Goal: Task Accomplishment & Management: Use online tool/utility

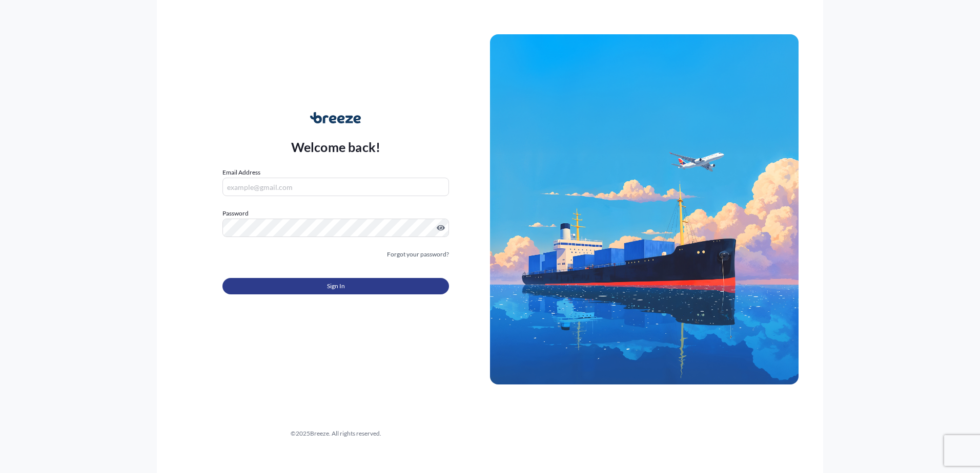
type input "[PERSON_NAME][EMAIL_ADDRESS][DOMAIN_NAME]"
click at [335, 287] on span "Sign In" at bounding box center [336, 286] width 18 height 10
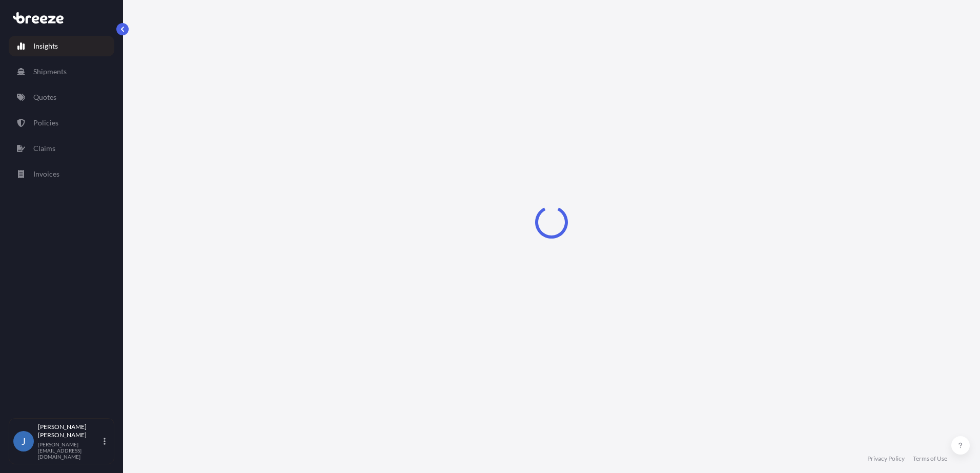
select select "2025"
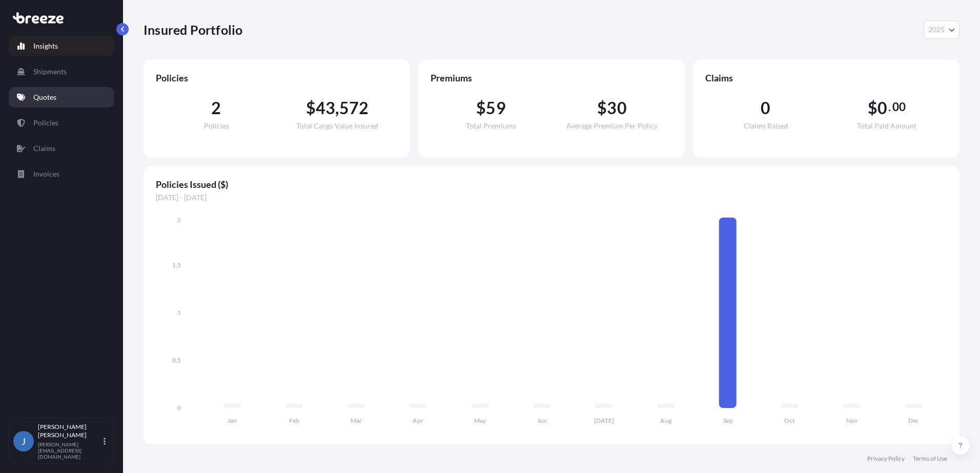
click at [46, 102] on p "Quotes" at bounding box center [44, 97] width 23 height 10
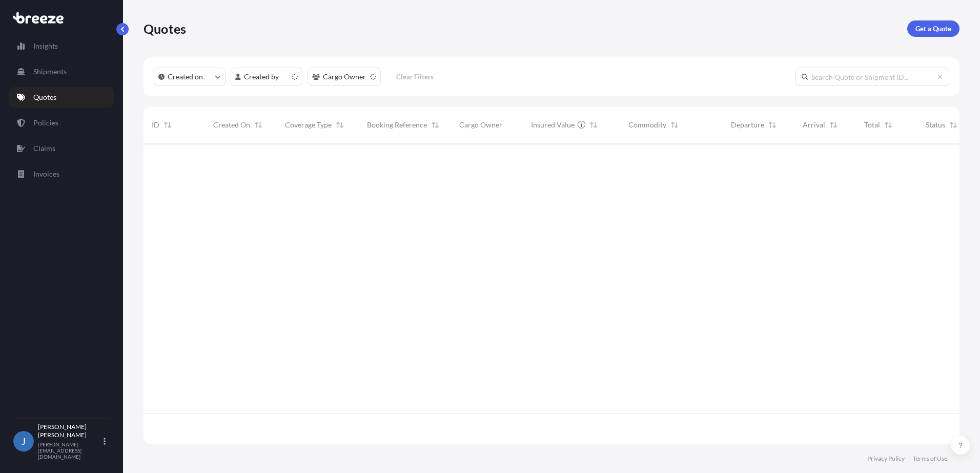
scroll to position [299, 808]
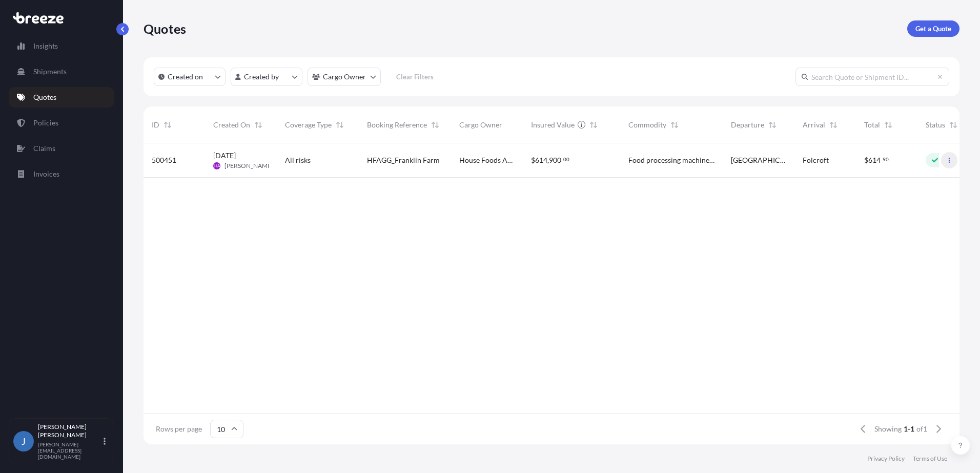
click at [954, 164] on button "button" at bounding box center [949, 160] width 16 height 16
click at [424, 175] on div "HFAGG_Franklin Farm" at bounding box center [405, 160] width 92 height 34
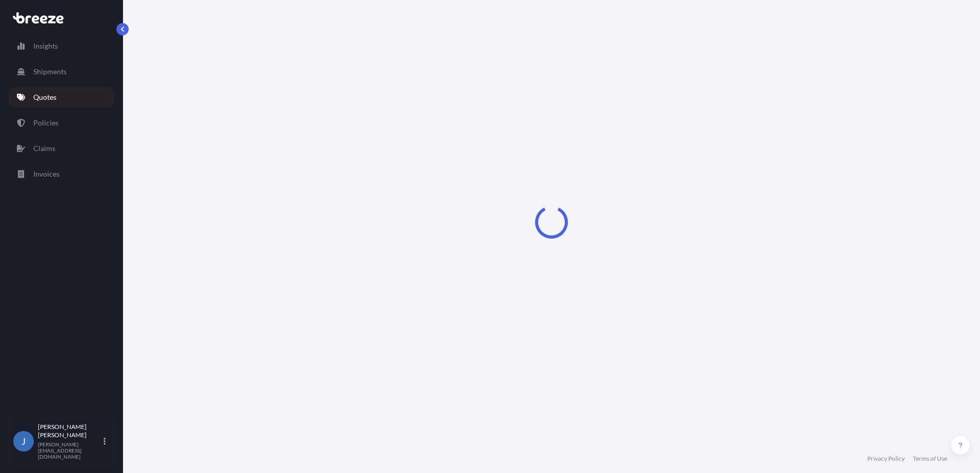
select select "Road"
select select "2"
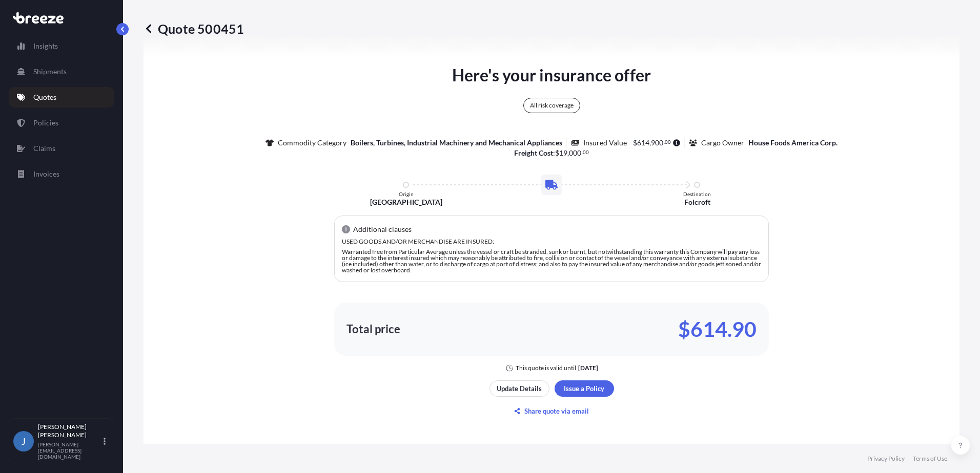
scroll to position [523, 0]
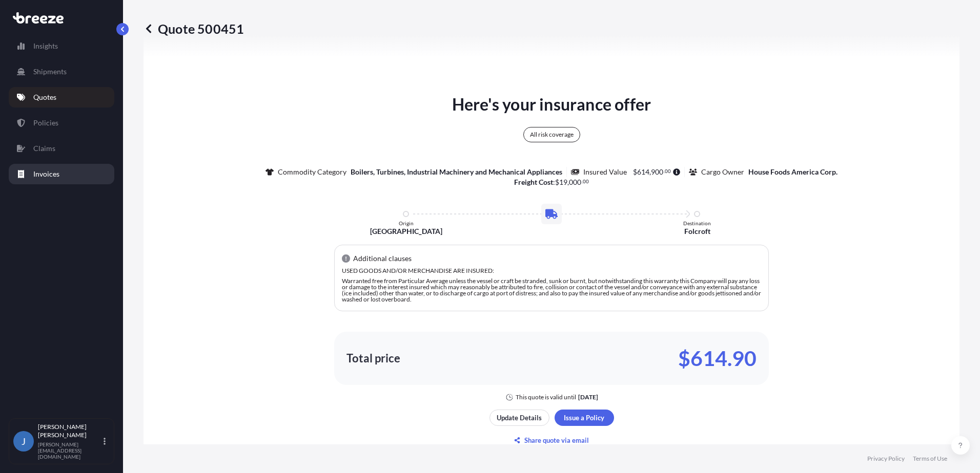
click at [52, 173] on p "Invoices" at bounding box center [46, 174] width 26 height 10
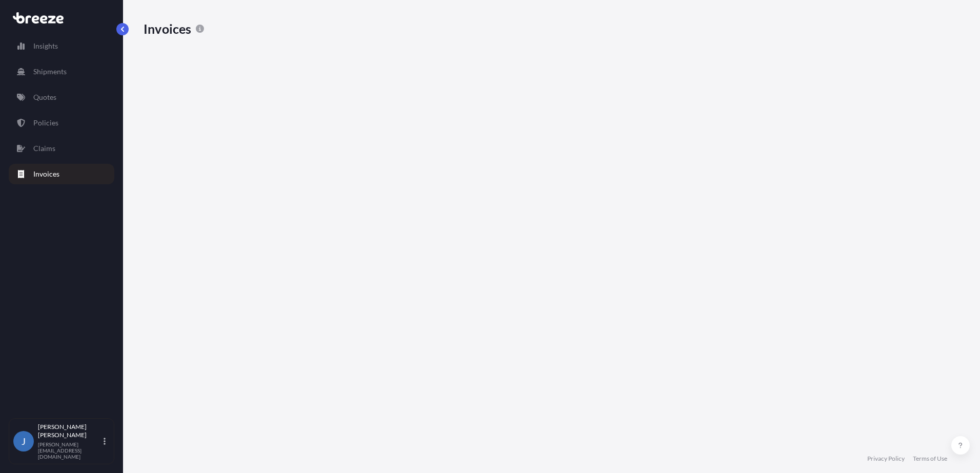
scroll to position [380, 808]
click at [47, 98] on p "Quotes" at bounding box center [44, 97] width 23 height 10
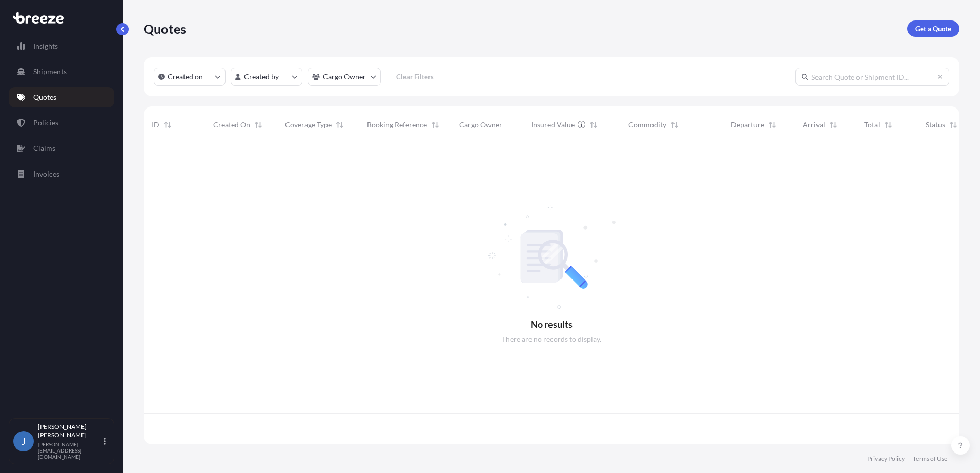
scroll to position [299, 808]
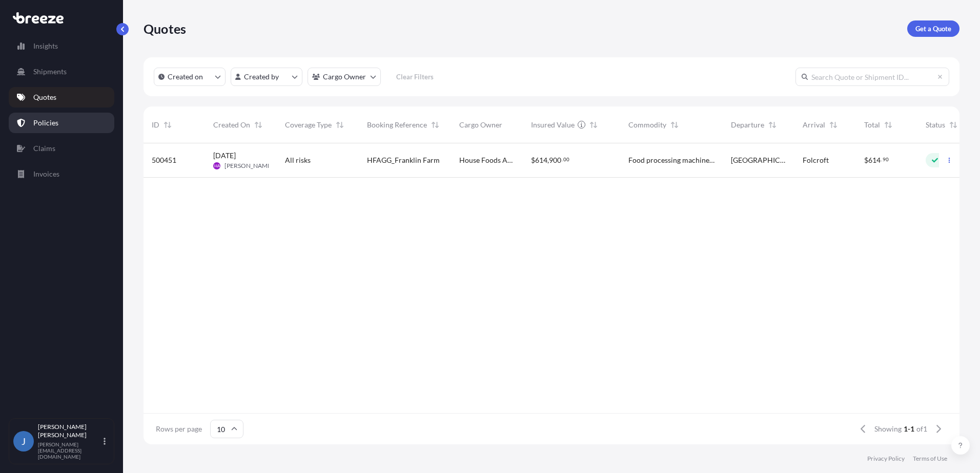
click at [56, 119] on p "Policies" at bounding box center [45, 123] width 25 height 10
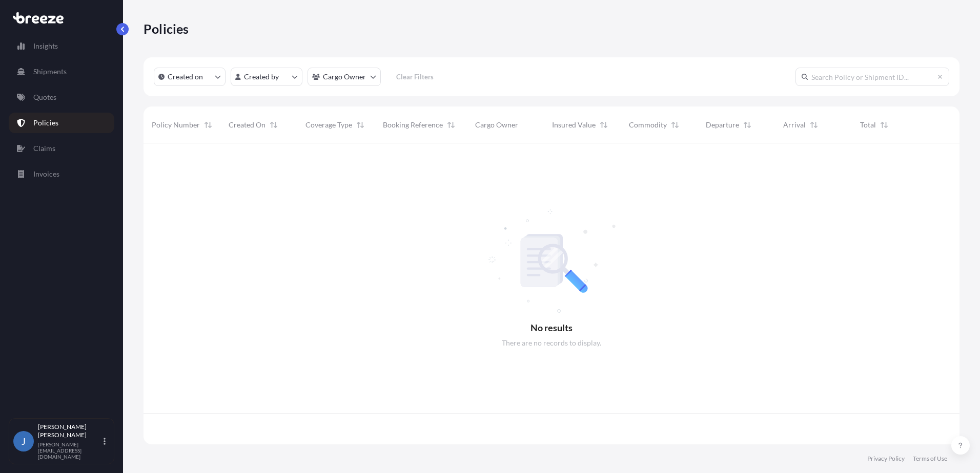
scroll to position [299, 808]
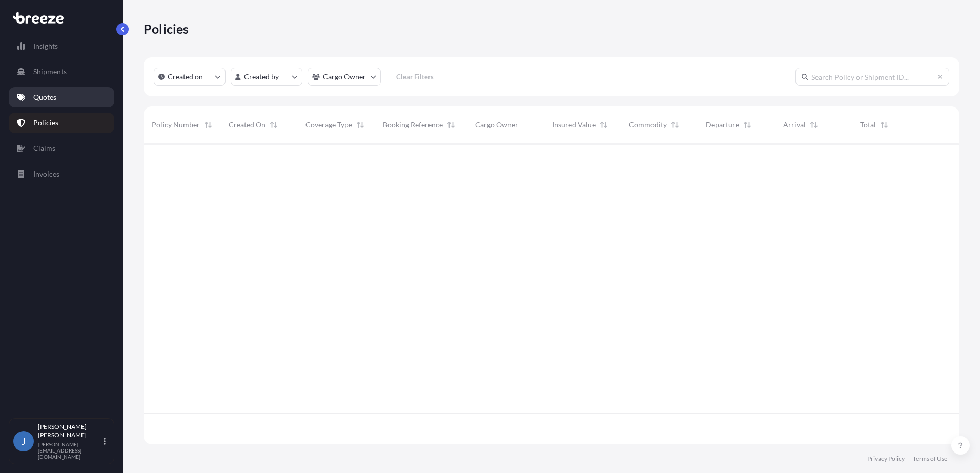
click at [47, 97] on p "Quotes" at bounding box center [44, 97] width 23 height 10
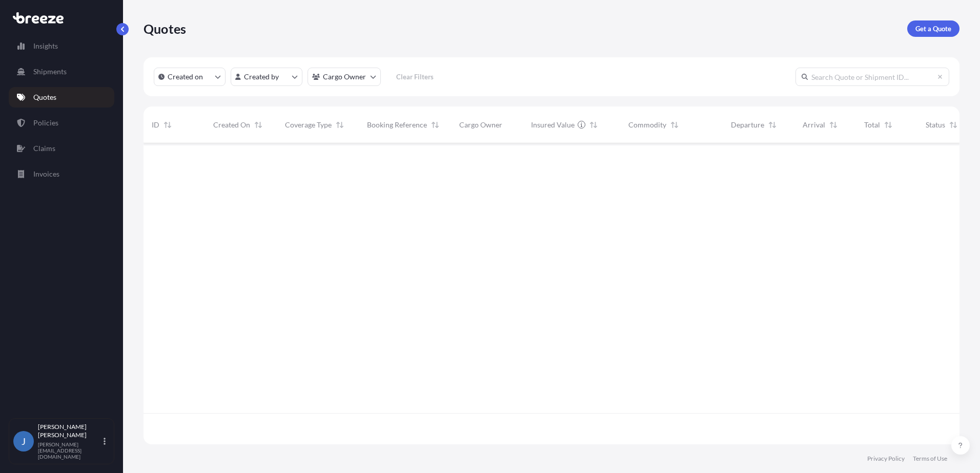
scroll to position [299, 808]
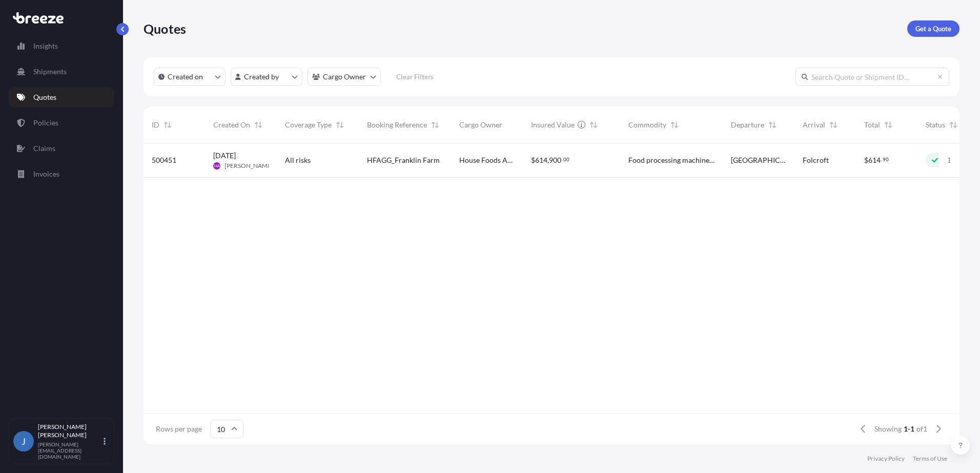
click at [236, 153] on span "[DATE]" at bounding box center [224, 156] width 23 height 10
select select "Road"
select select "2"
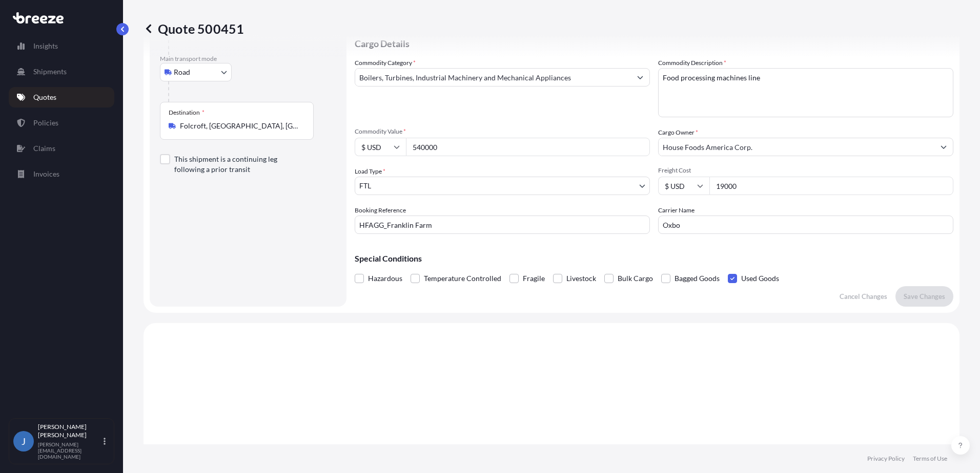
scroll to position [99, 0]
click at [225, 72] on body "Insights Shipments Quotes Policies Claims Invoices J [PERSON_NAME] [PERSON_NAME…" at bounding box center [490, 236] width 980 height 473
click at [223, 74] on body "Insights Shipments Quotes Policies Claims Invoices J [PERSON_NAME] [PERSON_NAME…" at bounding box center [490, 236] width 980 height 473
click at [214, 117] on div "Air" at bounding box center [196, 118] width 64 height 18
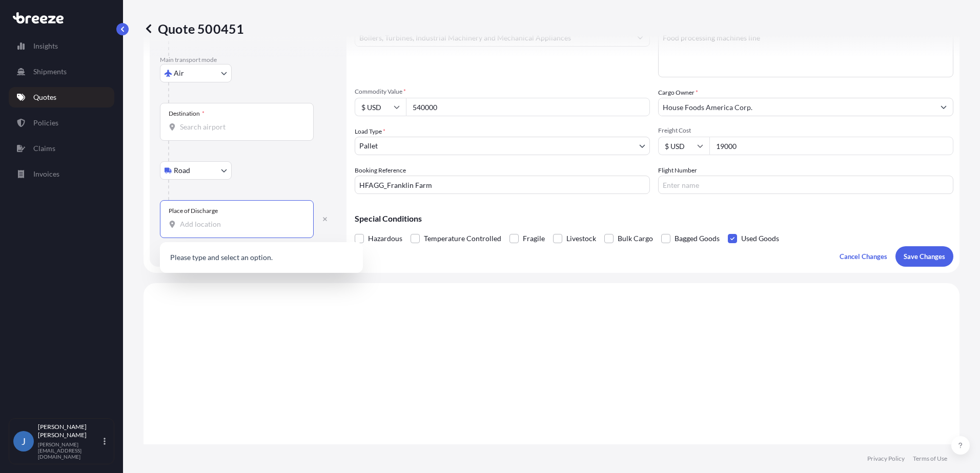
click at [221, 226] on input "Place of Discharge" at bounding box center [240, 224] width 121 height 10
click at [231, 222] on input "Place of Discharge" at bounding box center [240, 224] width 121 height 10
click at [221, 170] on body "Insights Shipments Quotes Policies Claims Invoices J [PERSON_NAME] [PERSON_NAME…" at bounding box center [490, 236] width 980 height 473
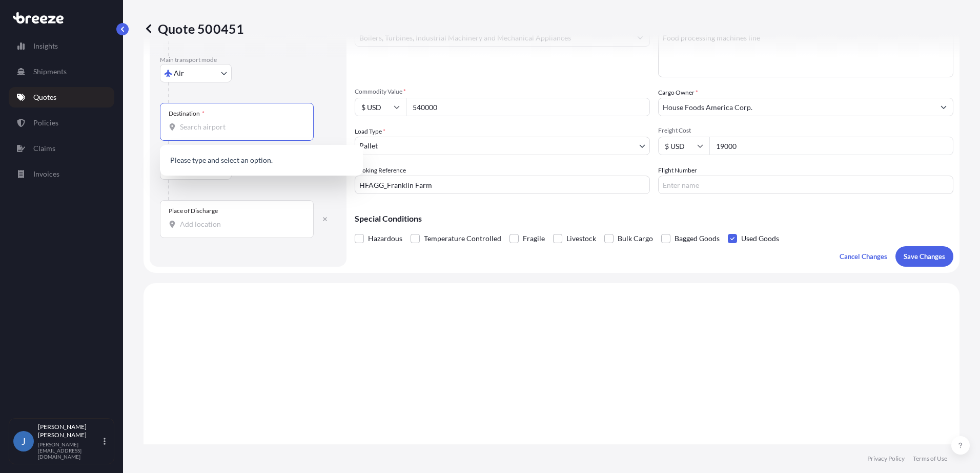
click at [218, 125] on input "Destination *" at bounding box center [240, 127] width 121 height 10
drag, startPoint x: 218, startPoint y: 125, endPoint x: 229, endPoint y: 113, distance: 15.9
click at [219, 123] on input "Destination *" at bounding box center [240, 127] width 121 height 10
click at [251, 90] on div at bounding box center [252, 93] width 168 height 20
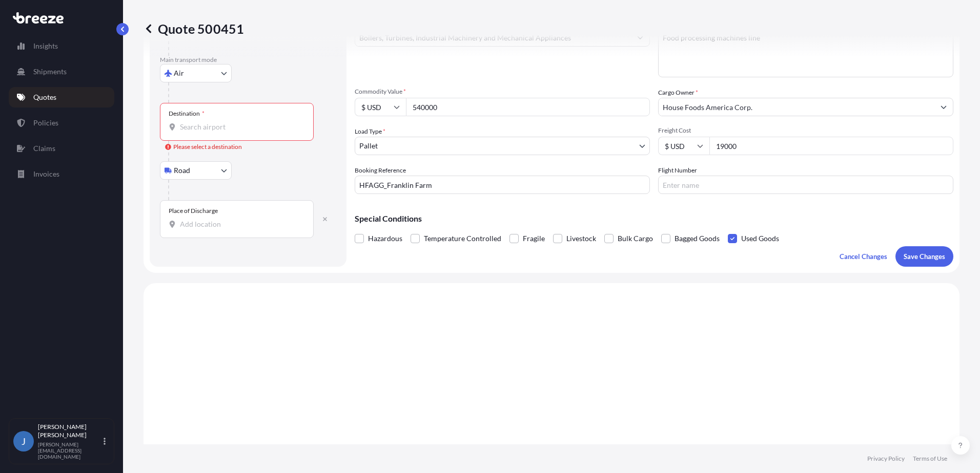
click at [273, 80] on div "Air Sea Air Road Rail" at bounding box center [248, 73] width 176 height 18
click at [259, 166] on div "Road Road Rail" at bounding box center [248, 170] width 176 height 18
click at [220, 167] on body "Insights Shipments Quotes Policies Claims Invoices J [PERSON_NAME] [PERSON_NAME…" at bounding box center [490, 236] width 980 height 473
click at [218, 191] on div "Road" at bounding box center [196, 197] width 64 height 18
click at [257, 164] on div "Road Road Rail" at bounding box center [248, 170] width 176 height 18
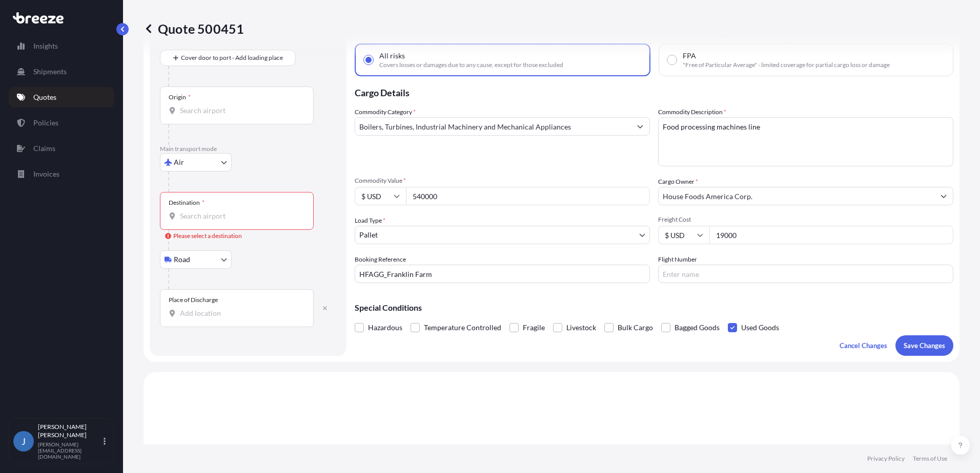
scroll to position [51, 0]
click at [35, 104] on link "Quotes" at bounding box center [62, 97] width 106 height 20
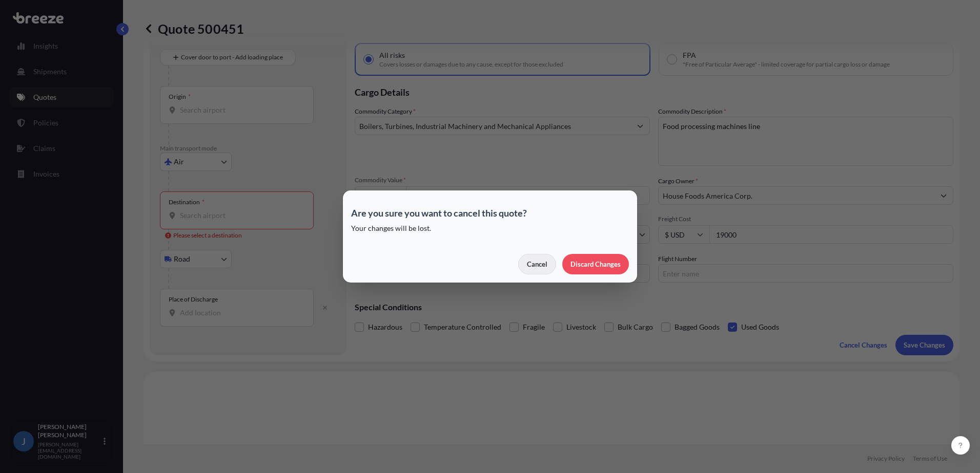
click at [532, 270] on button "Cancel" at bounding box center [537, 264] width 38 height 20
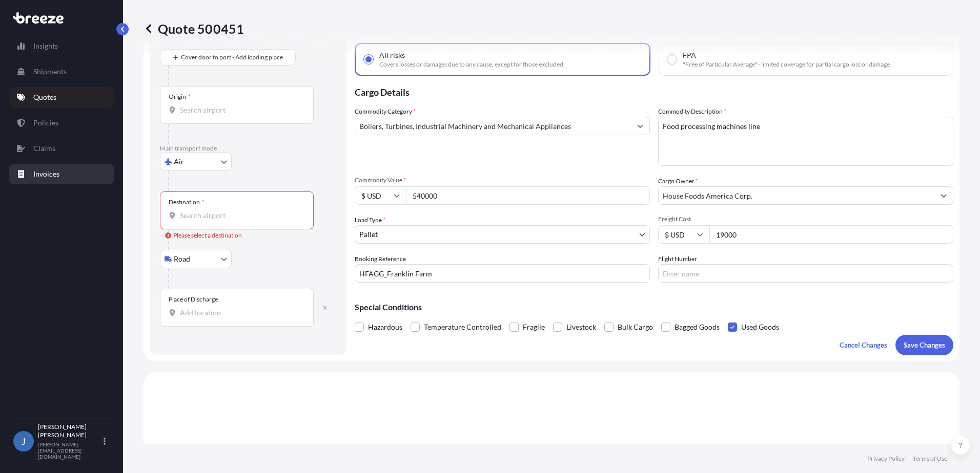
click at [49, 174] on p "Invoices" at bounding box center [46, 174] width 26 height 10
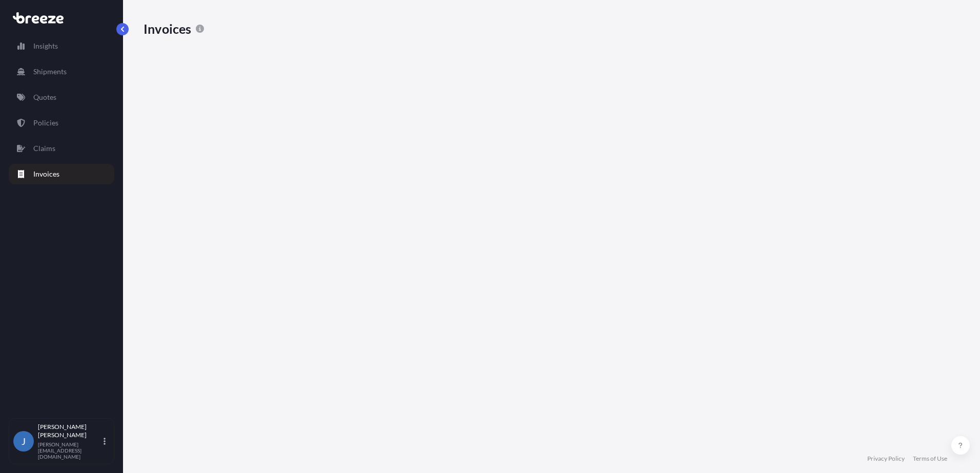
scroll to position [380, 808]
click at [50, 177] on p "Invoices" at bounding box center [46, 174] width 26 height 10
click at [74, 91] on link "Quotes" at bounding box center [62, 97] width 106 height 20
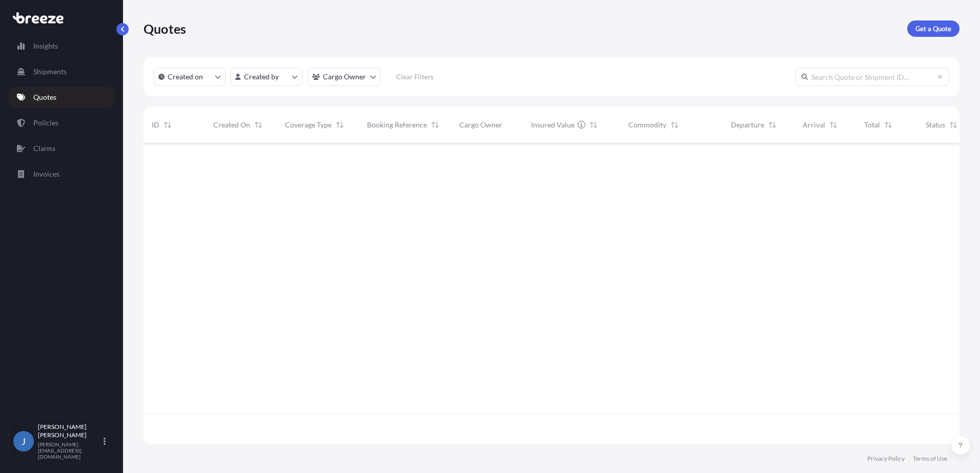
scroll to position [299, 808]
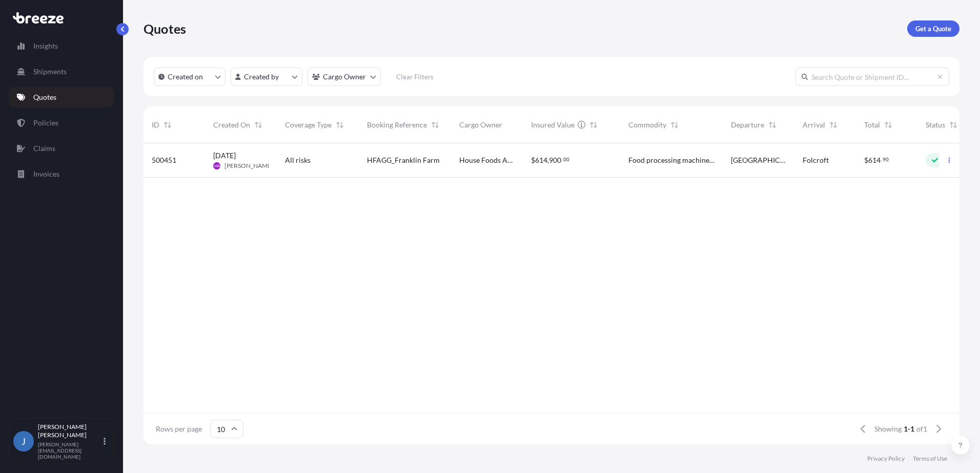
click at [820, 159] on span "Folcroft" at bounding box center [815, 160] width 26 height 10
select select "Road"
select select "2"
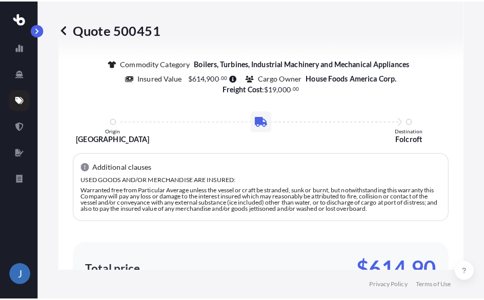
scroll to position [858, 0]
